Goal: Information Seeking & Learning: Learn about a topic

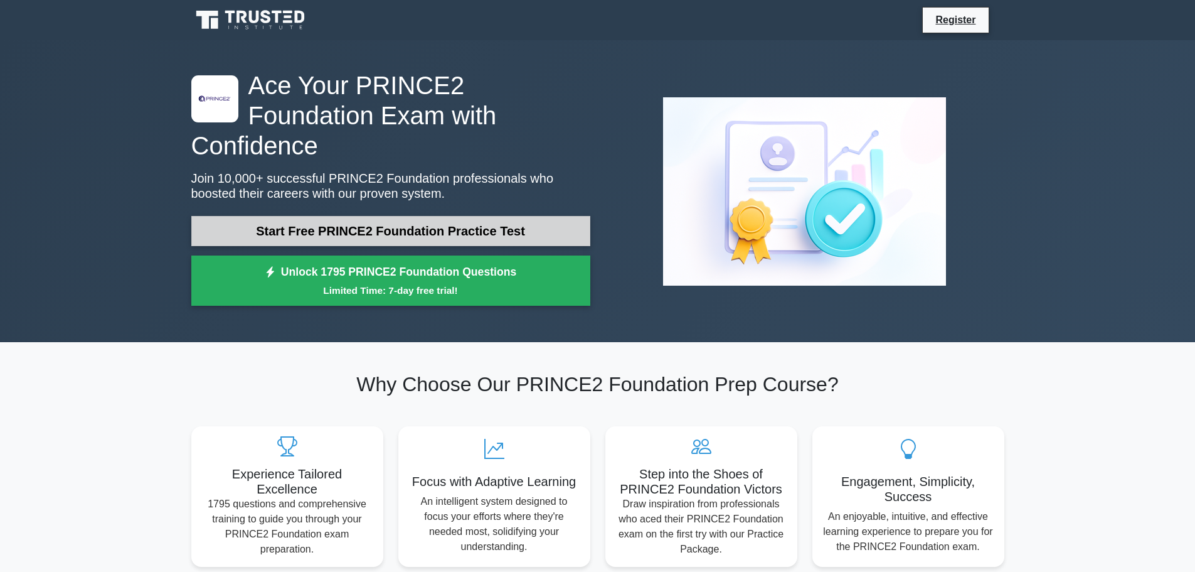
click at [338, 216] on link "Start Free PRINCE2 Foundation Practice Test" at bounding box center [390, 231] width 399 height 30
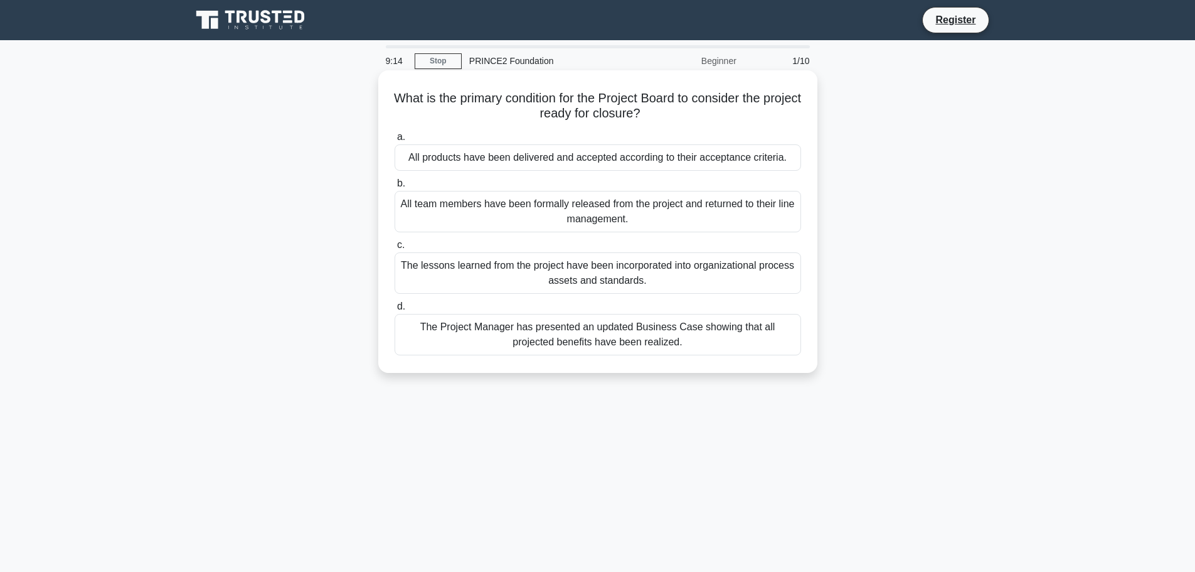
click at [530, 159] on div "All products have been delivered and accepted according to their acceptance cri…" at bounding box center [598, 157] width 407 height 26
click at [395, 141] on input "a. All products have been delivered and accepted according to their acceptance …" at bounding box center [395, 137] width 0 height 8
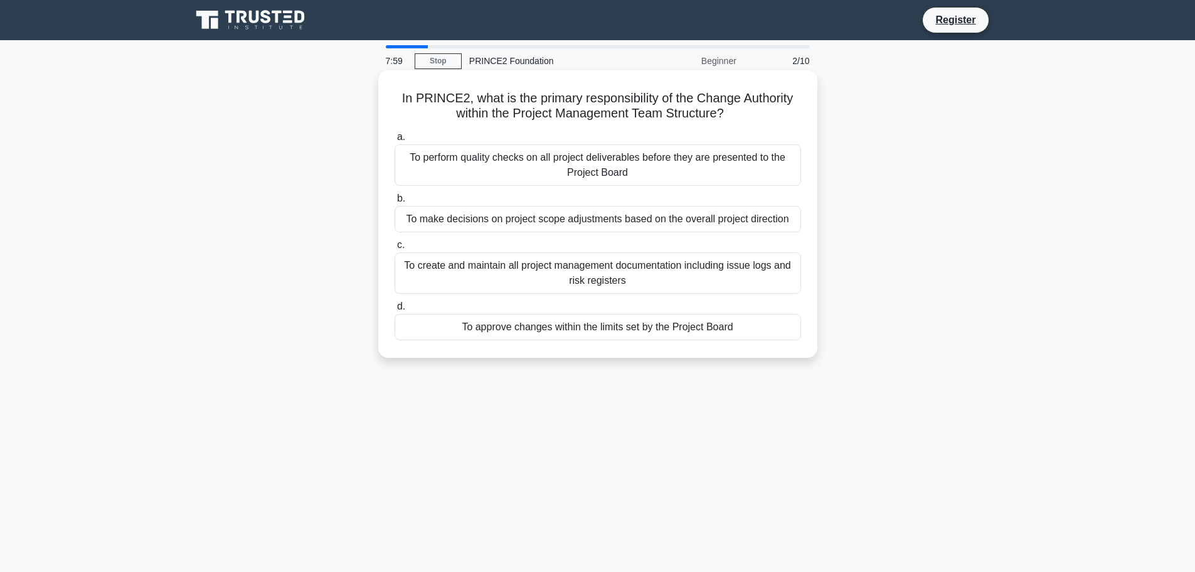
click at [514, 218] on div "To make decisions on project scope adjustments based on the overall project dir…" at bounding box center [598, 219] width 407 height 26
click at [395, 203] on input "b. To make decisions on project scope adjustments based on the overall project …" at bounding box center [395, 198] width 0 height 8
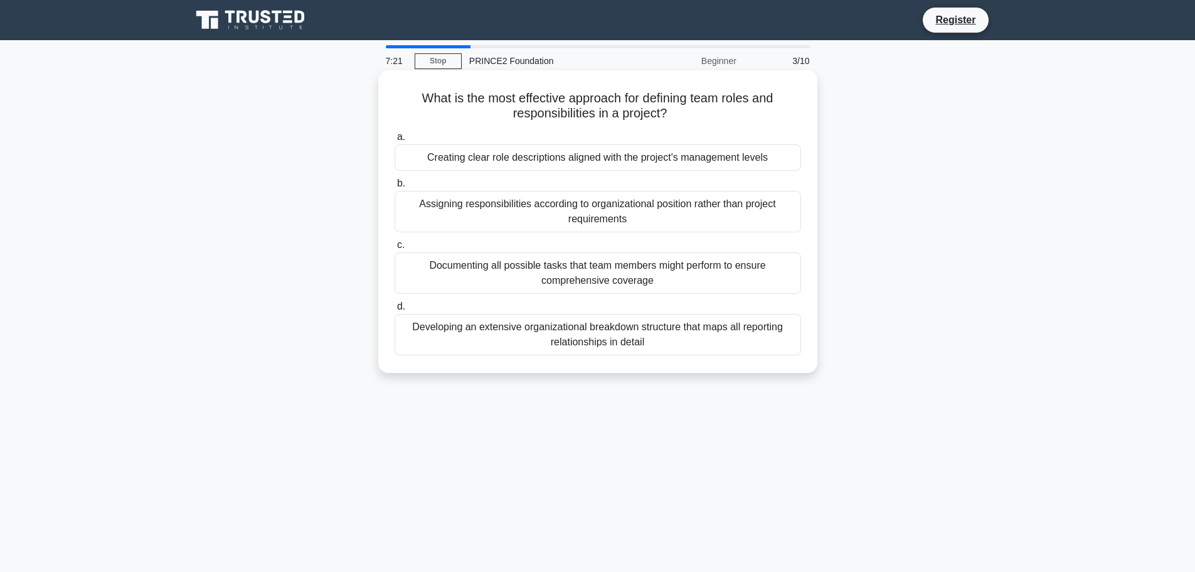
click at [486, 156] on div "Creating clear role descriptions aligned with the project's management levels" at bounding box center [598, 157] width 407 height 26
click at [395, 141] on input "a. Creating clear role descriptions aligned with the project's management levels" at bounding box center [395, 137] width 0 height 8
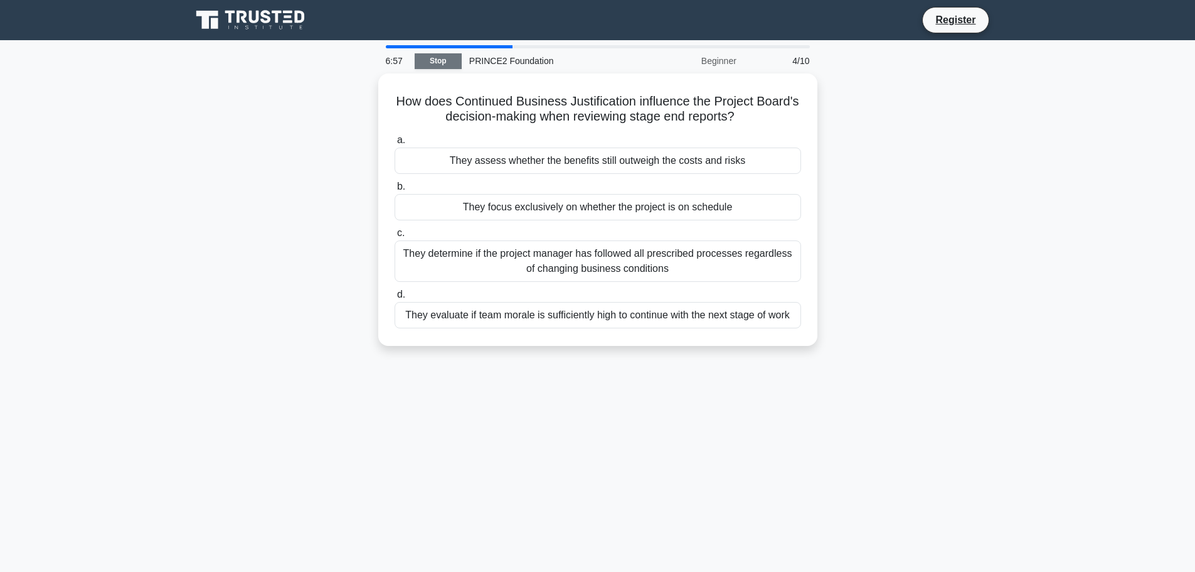
click at [452, 61] on link "Stop" at bounding box center [438, 61] width 47 height 16
